Goal: Task Accomplishment & Management: Manage account settings

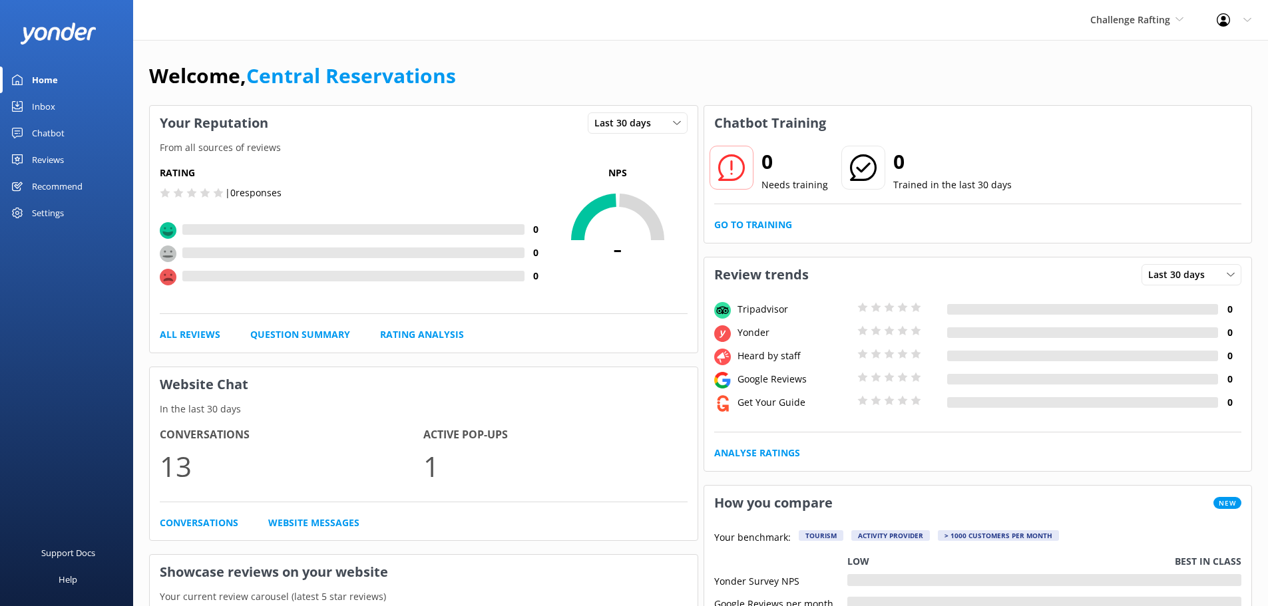
click at [47, 111] on div "Inbox" at bounding box center [43, 106] width 23 height 27
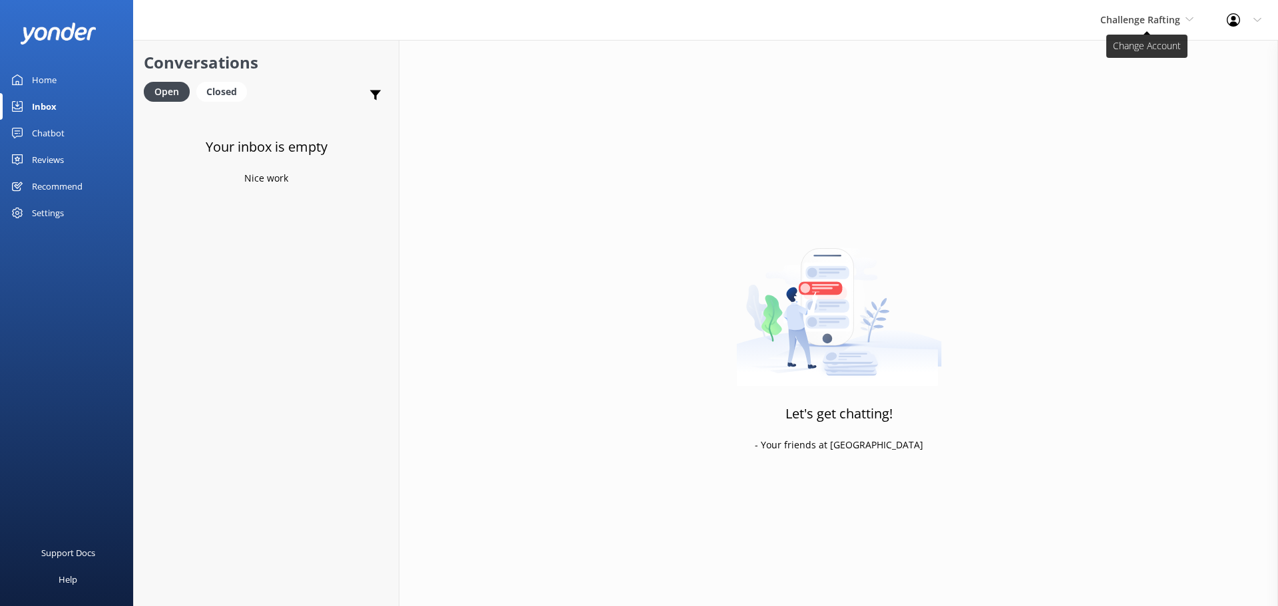
click at [1181, 15] on span "Challenge Rafting" at bounding box center [1146, 20] width 93 height 15
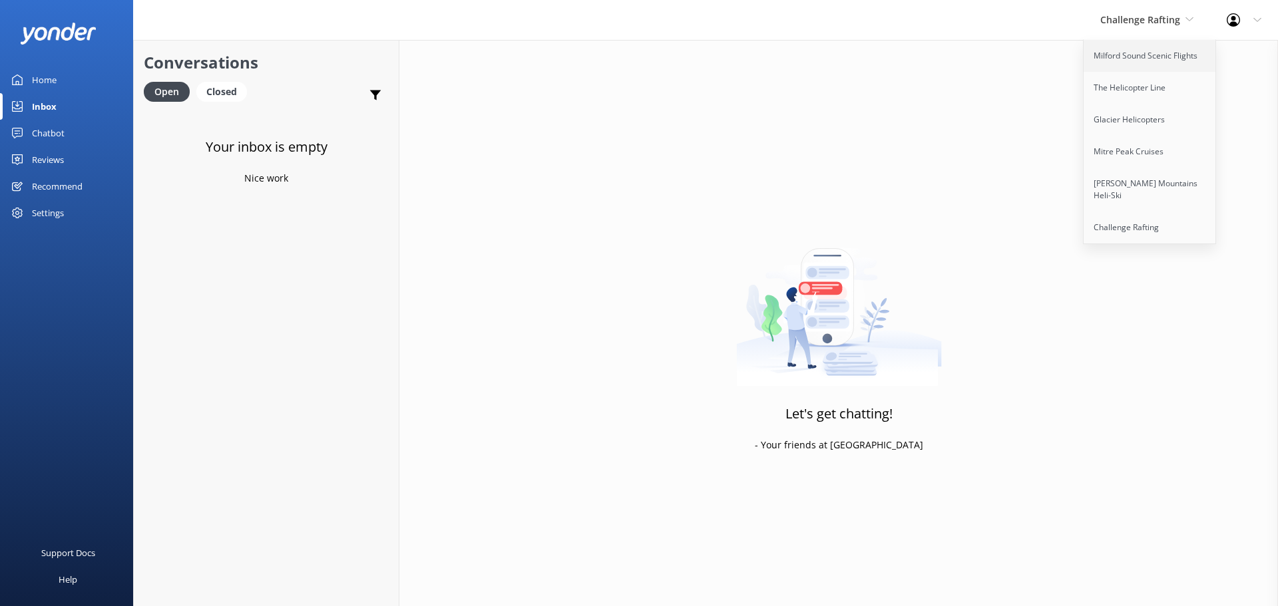
click at [1156, 64] on link "Milford Sound Scenic Flights" at bounding box center [1149, 56] width 133 height 32
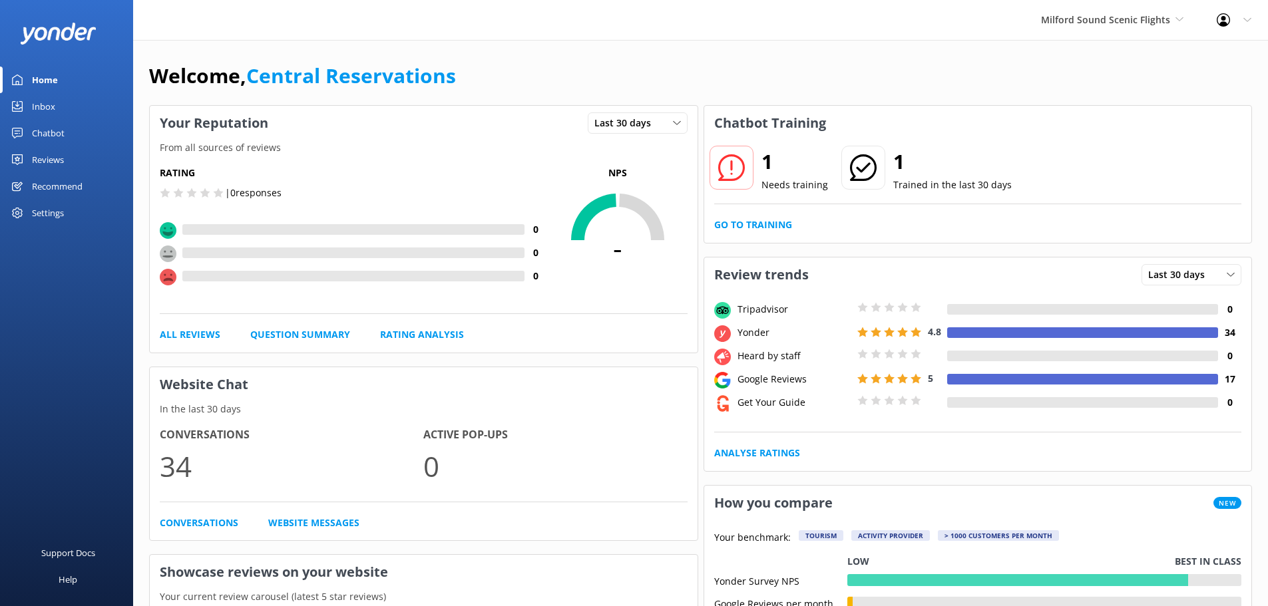
click at [63, 106] on link "Inbox" at bounding box center [66, 106] width 133 height 27
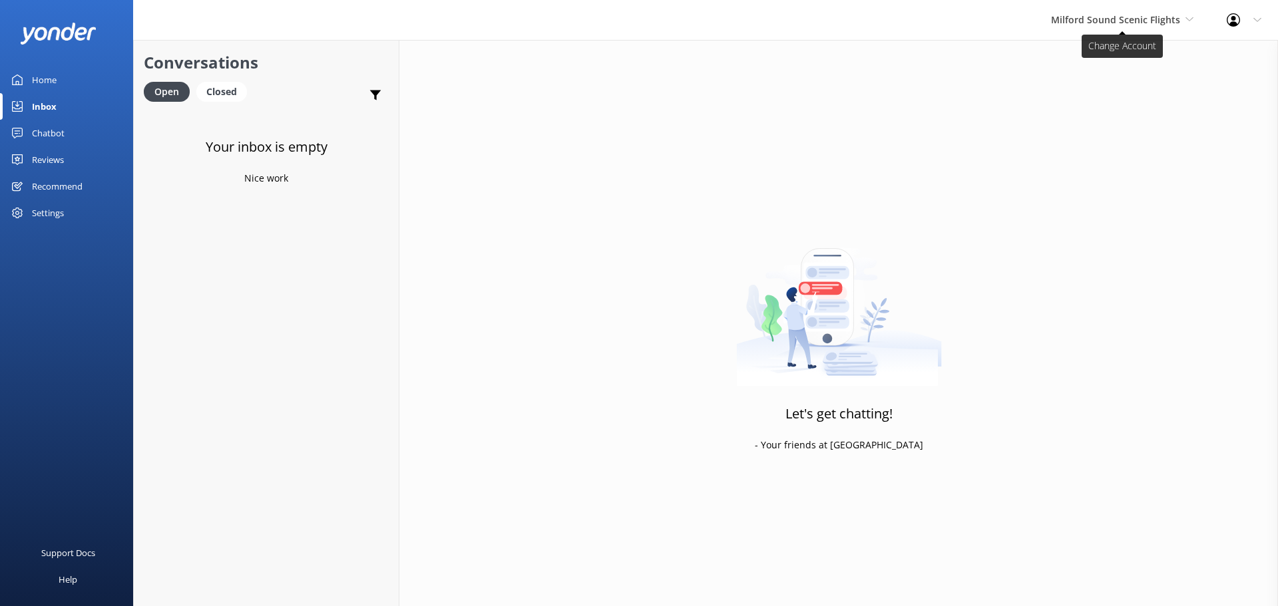
click at [1178, 23] on span "Milford Sound Scenic Flights" at bounding box center [1115, 19] width 129 height 13
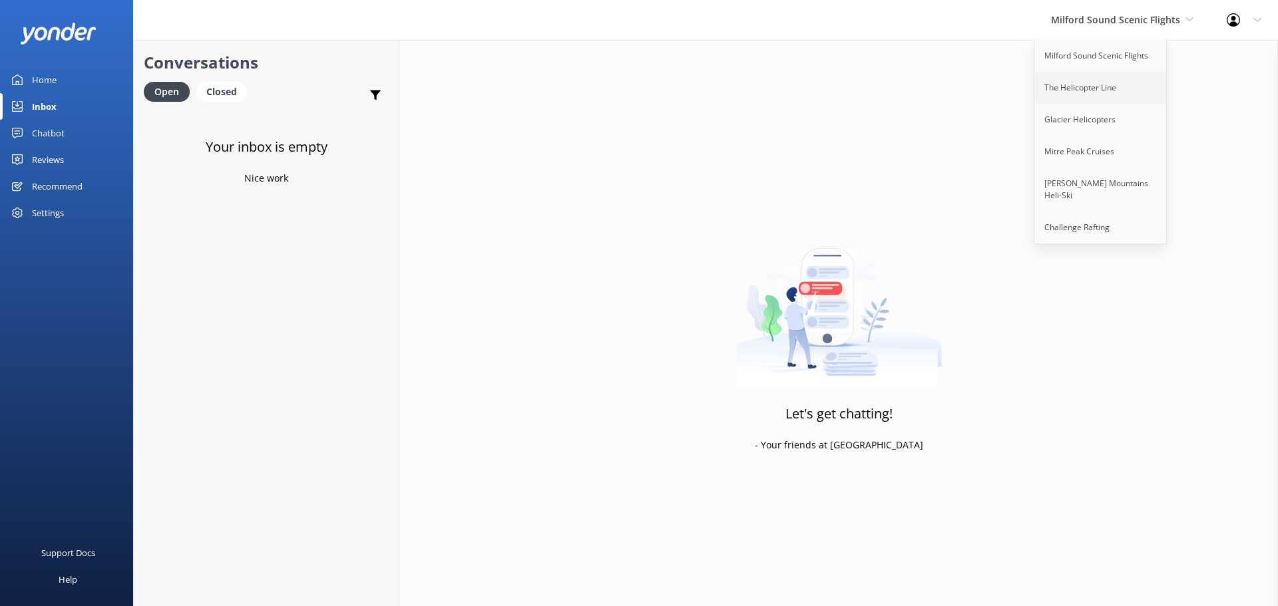
click at [1128, 92] on link "The Helicopter Line" at bounding box center [1100, 88] width 133 height 32
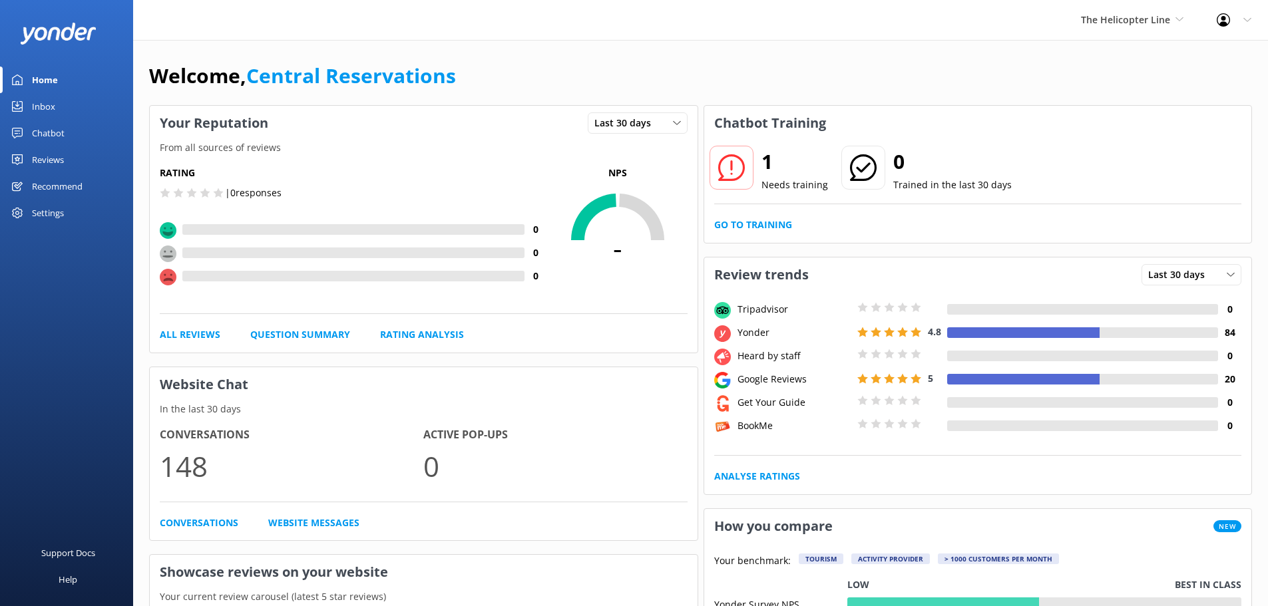
click at [61, 104] on link "Inbox" at bounding box center [66, 106] width 133 height 27
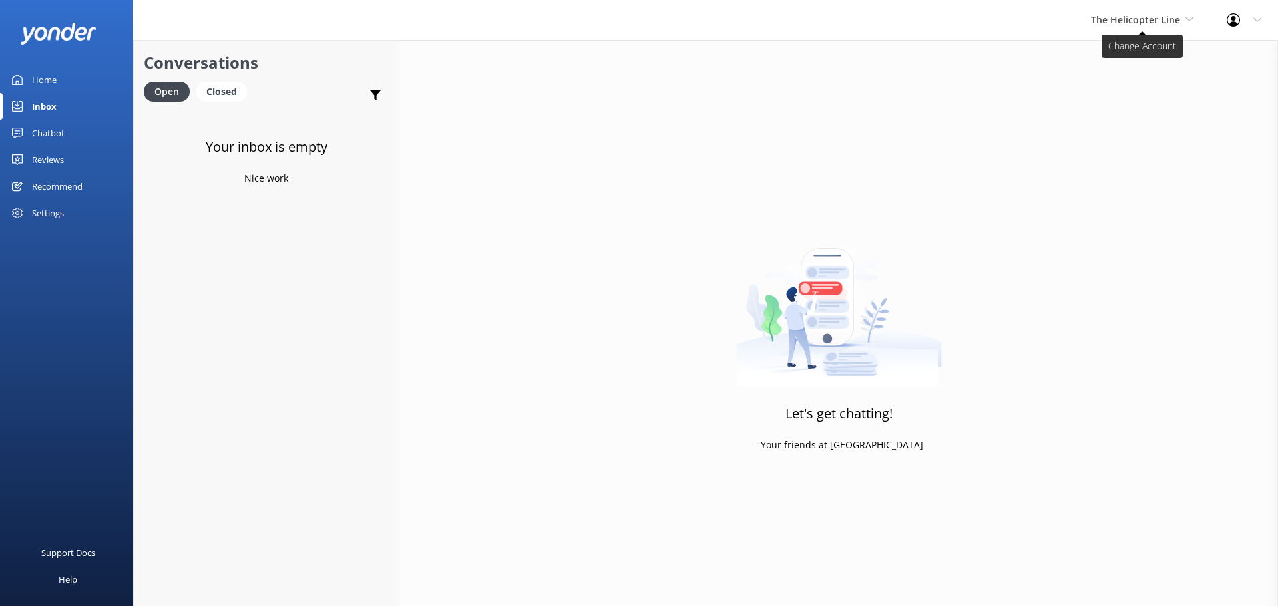
click at [1173, 25] on span "The Helicopter Line" at bounding box center [1135, 19] width 89 height 13
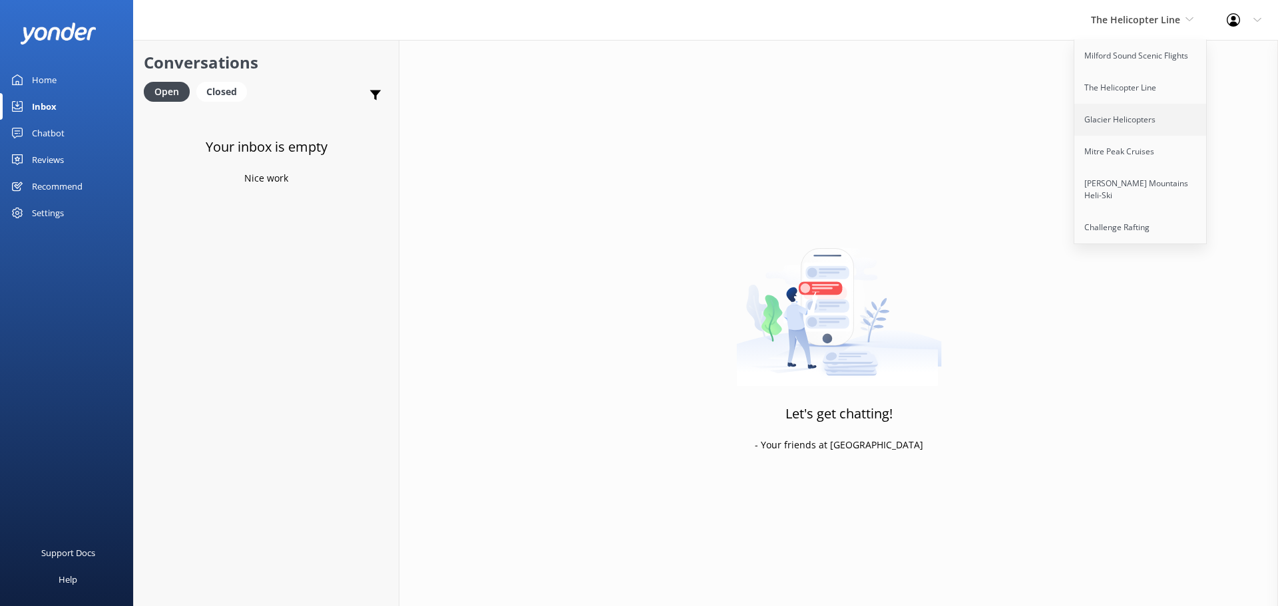
click at [1138, 124] on link "Glacier Helicopters" at bounding box center [1140, 120] width 133 height 32
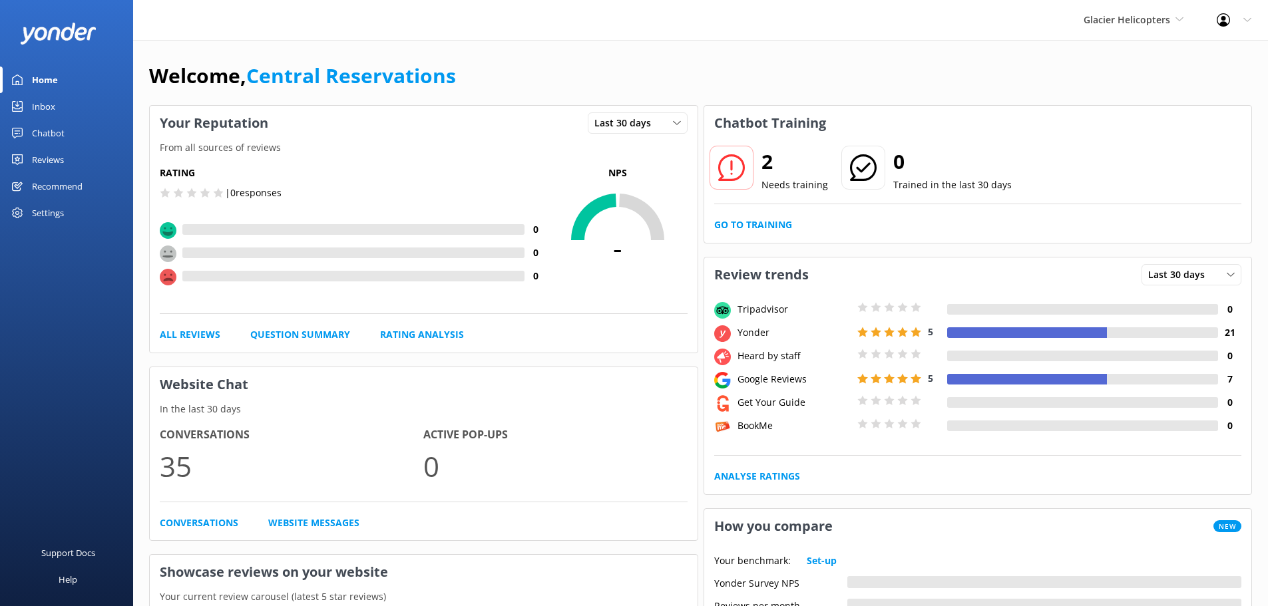
click at [49, 104] on div "Inbox" at bounding box center [43, 106] width 23 height 27
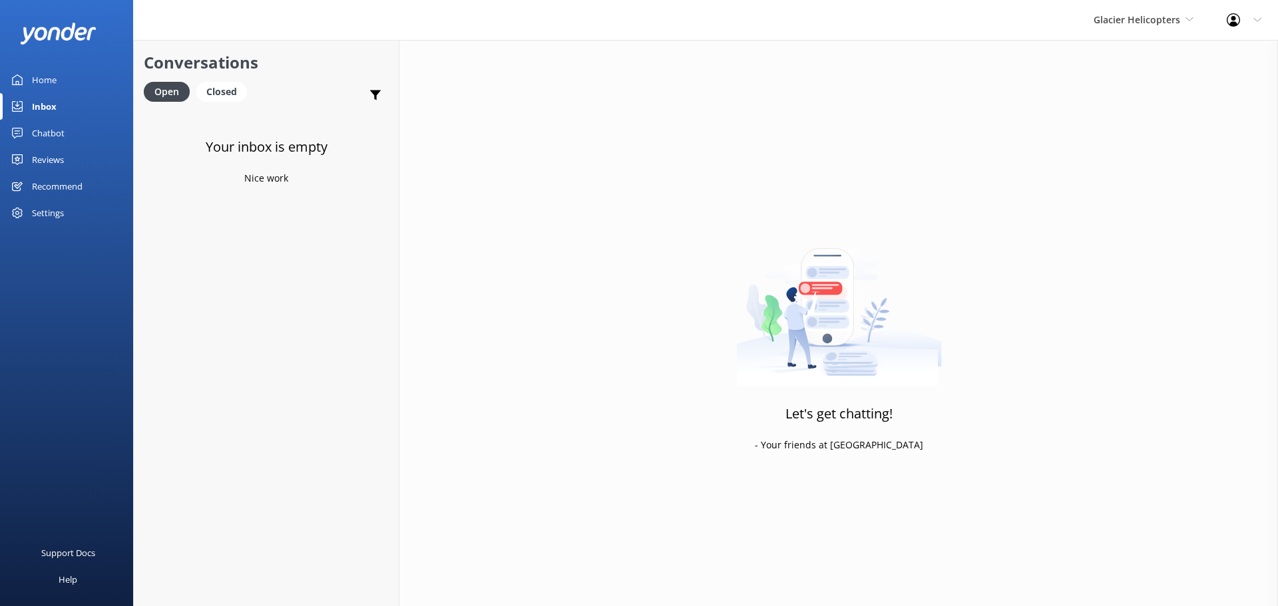
click at [1179, 9] on div "Glacier Helicopters Milford Sound Scenic Flights The Helicopter Line Glacier He…" at bounding box center [1143, 20] width 133 height 40
click at [1122, 165] on link "Mitre Peak Cruises" at bounding box center [1143, 152] width 133 height 32
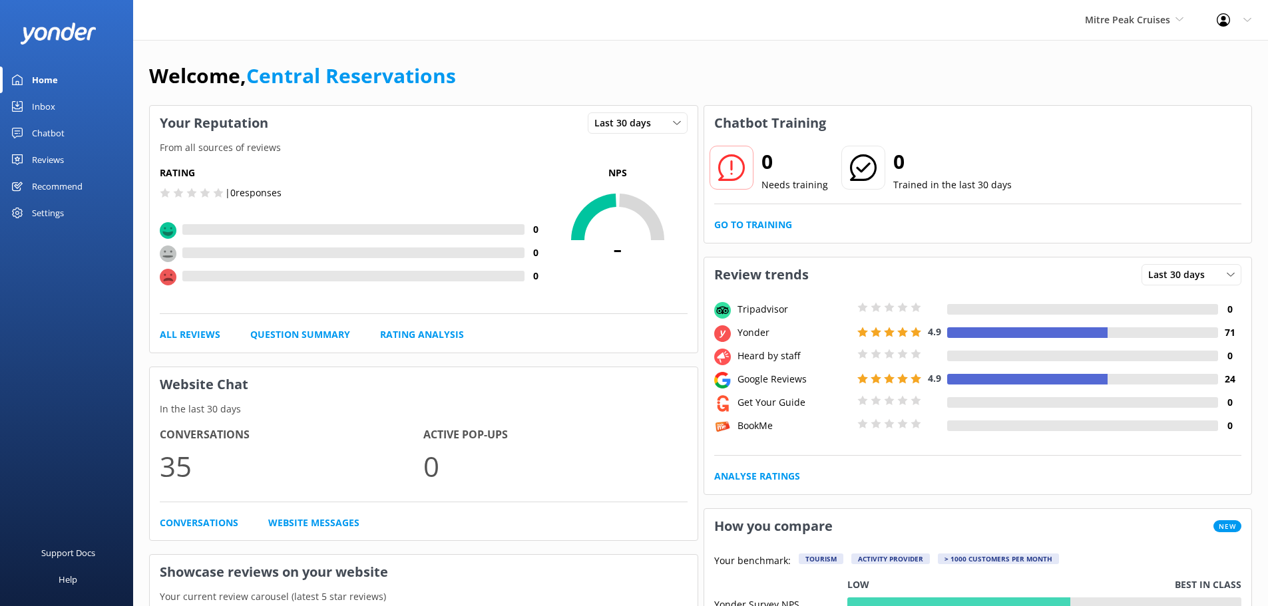
click at [59, 106] on link "Inbox" at bounding box center [66, 106] width 133 height 27
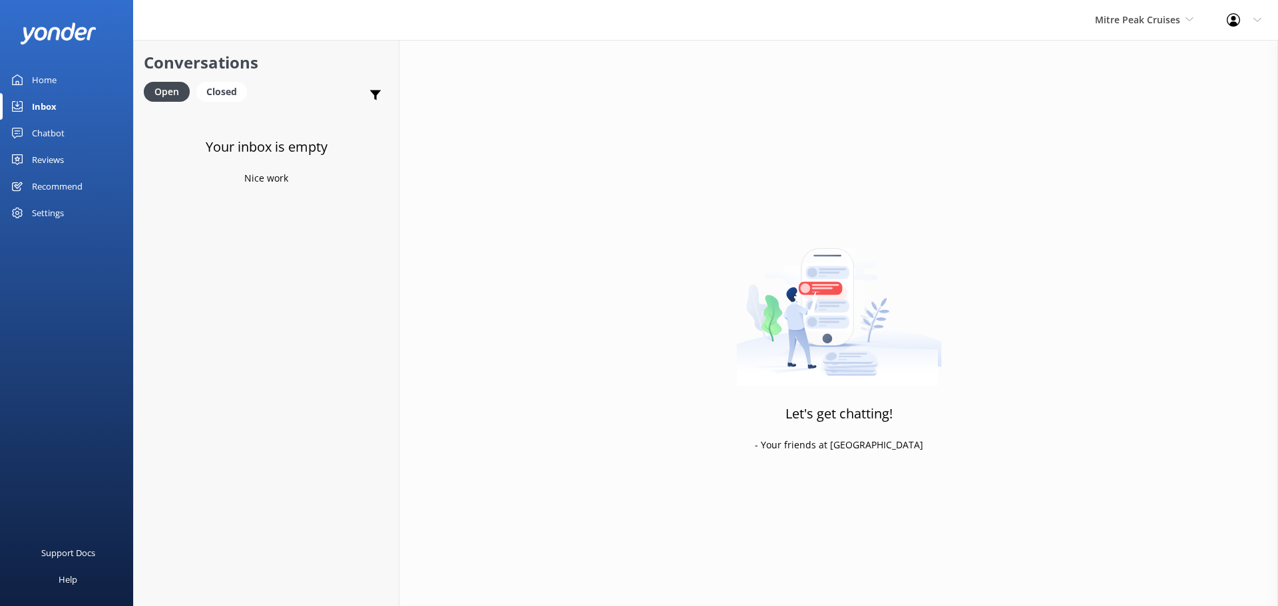
click at [1170, 33] on div "Mitre Peak Cruises Milford Sound Scenic Flights The Helicopter Line Glacier Hel…" at bounding box center [1144, 20] width 132 height 40
click at [1147, 196] on link "[PERSON_NAME] Mountains Heli-Ski" at bounding box center [1144, 190] width 133 height 44
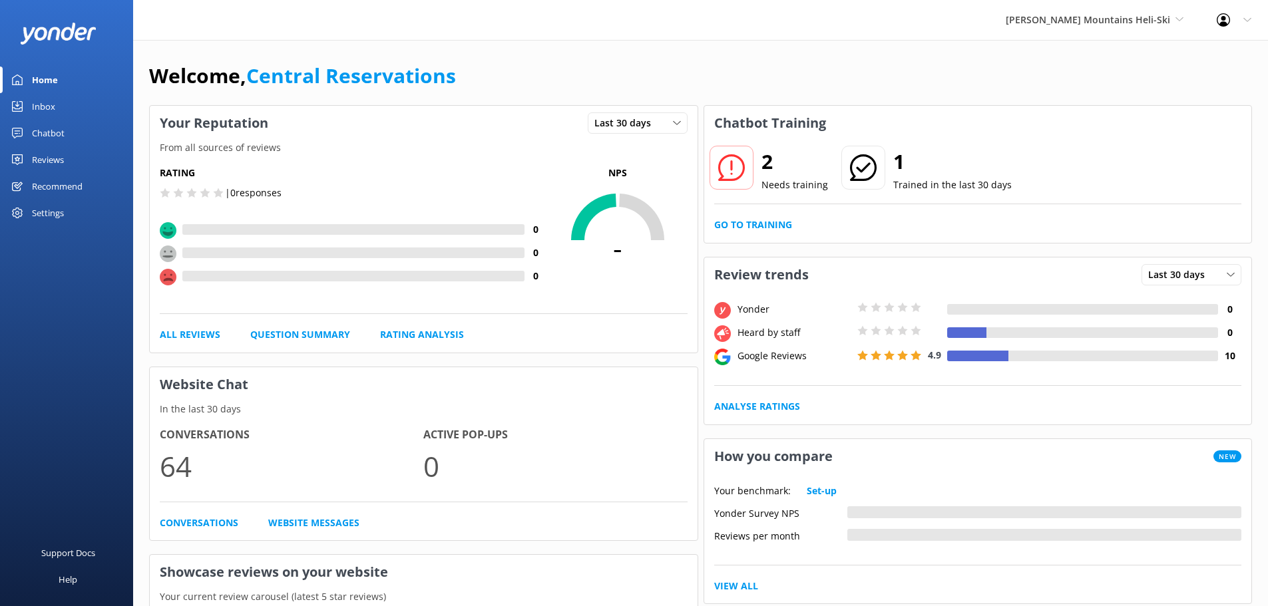
click at [53, 109] on div "Inbox" at bounding box center [43, 106] width 23 height 27
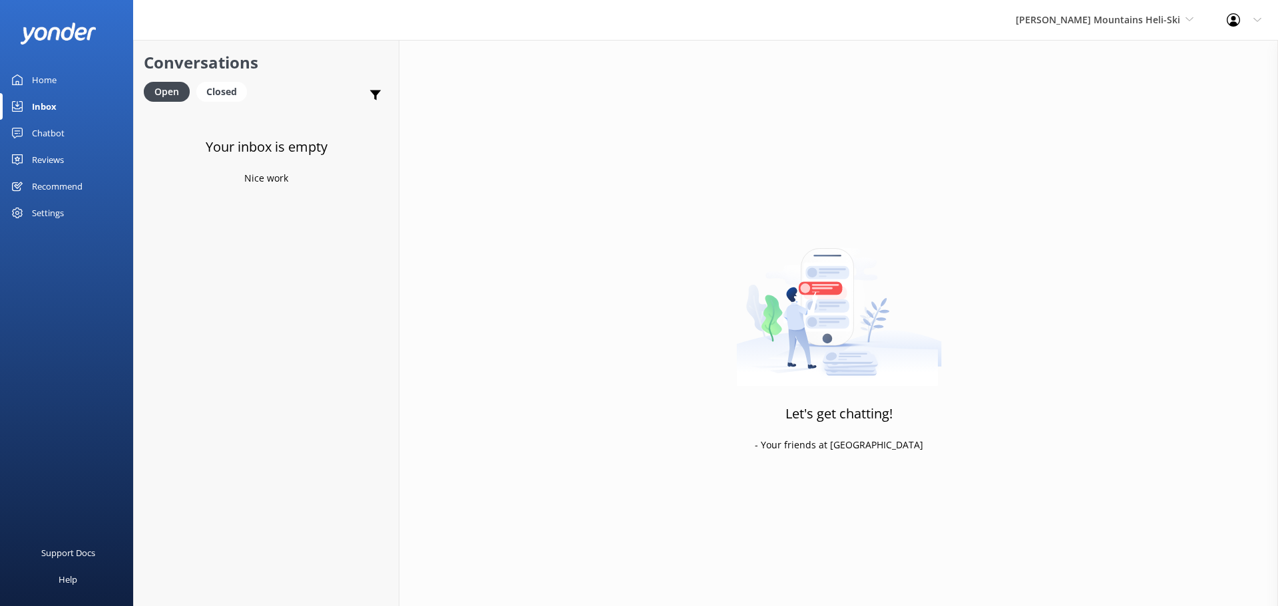
drag, startPoint x: 358, startPoint y: 321, endPoint x: 313, endPoint y: 186, distance: 142.5
click at [358, 321] on div "Your inbox is empty Nice work" at bounding box center [266, 413] width 265 height 606
